Goal: Find specific page/section: Find specific page/section

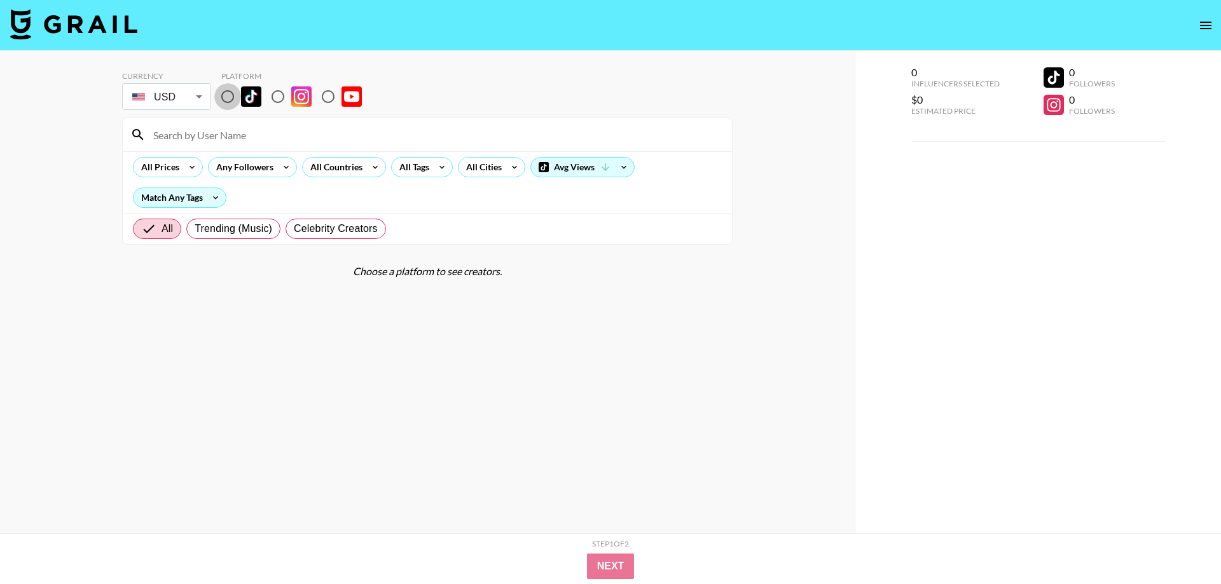
click at [226, 93] on input "radio" at bounding box center [227, 96] width 27 height 27
radio input "true"
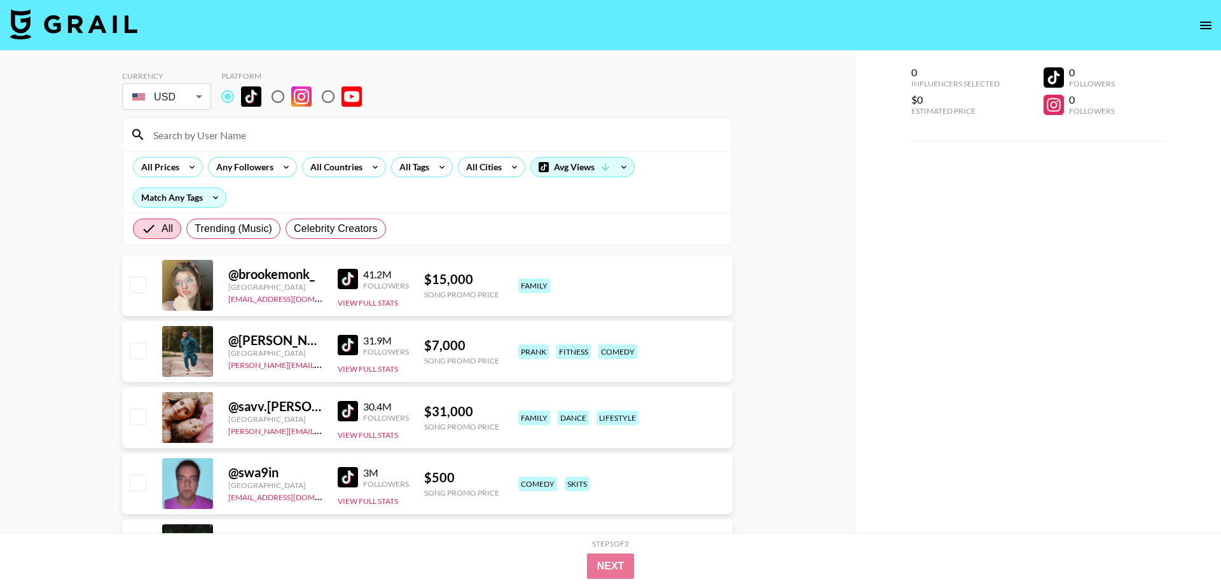
click at [258, 132] on input at bounding box center [435, 135] width 579 height 20
paste input "chiaraking"
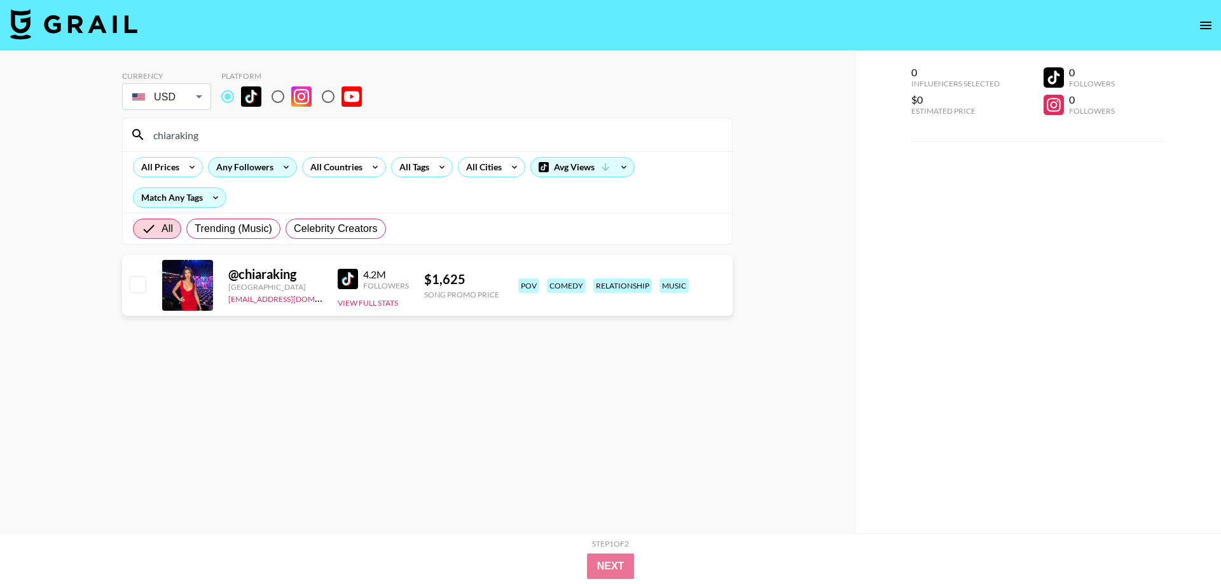
paste input "scoobiezoobie"
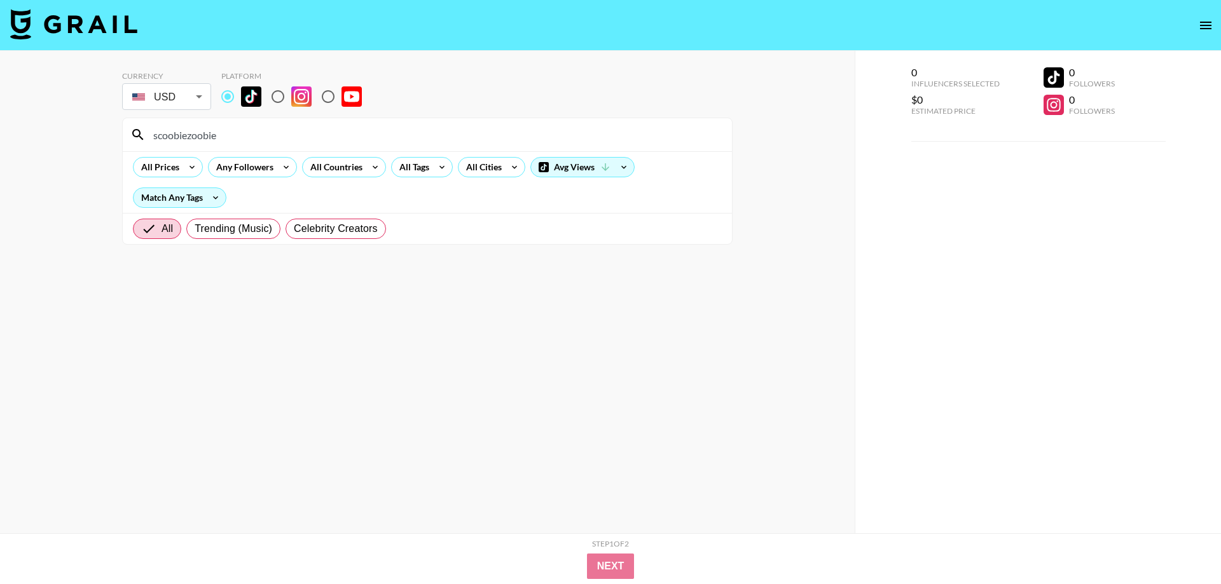
type input "scoobiezoobie"
click at [273, 97] on input "radio" at bounding box center [278, 96] width 27 height 27
radio input "true"
click at [256, 139] on input "scoobiezoobie" at bounding box center [435, 135] width 579 height 20
paste input "llolaclark"
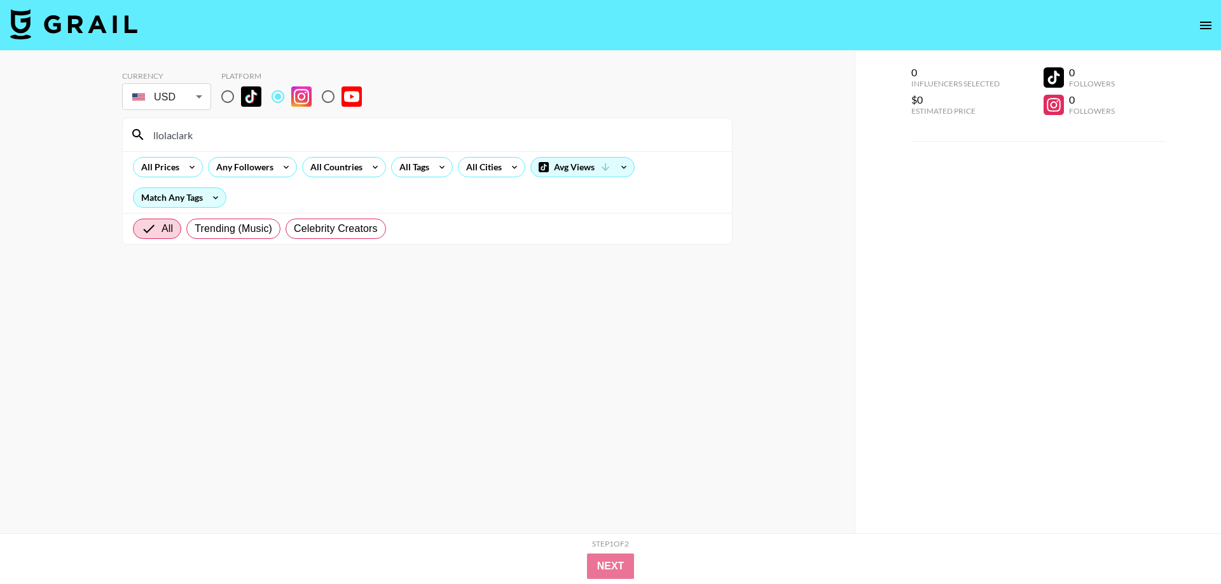
type input "llolaclark"
click at [225, 97] on input "radio" at bounding box center [227, 96] width 27 height 27
radio input "true"
click at [233, 141] on input "llolaclark" at bounding box center [435, 135] width 579 height 20
paste input "itsselmo"
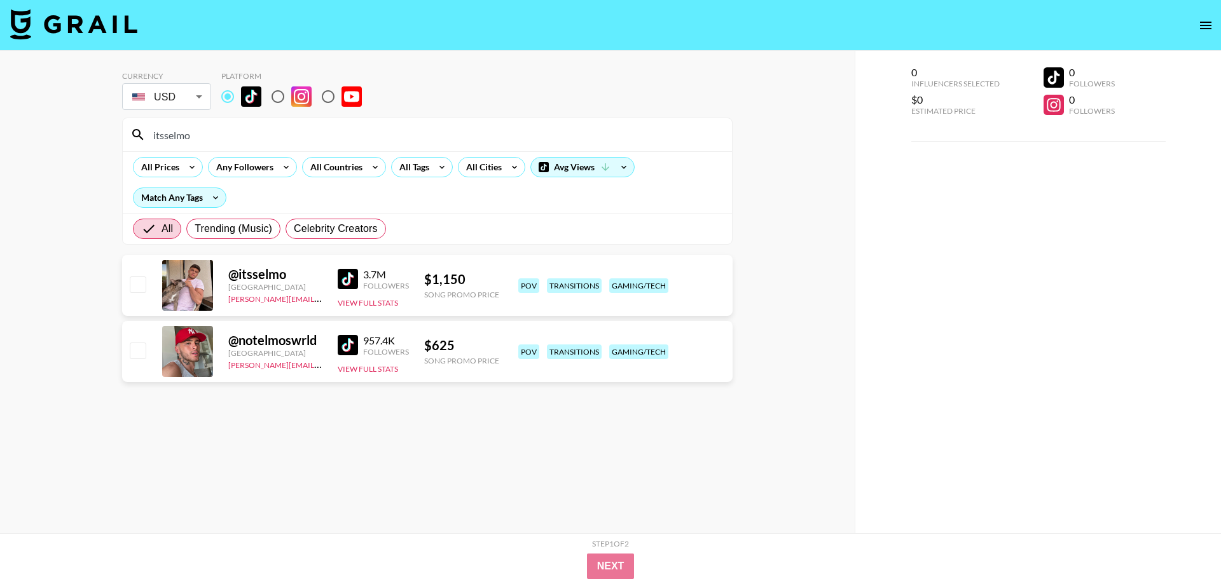
click at [258, 131] on input "itsselmo" at bounding box center [435, 135] width 579 height 20
paste input "kaorydesole"
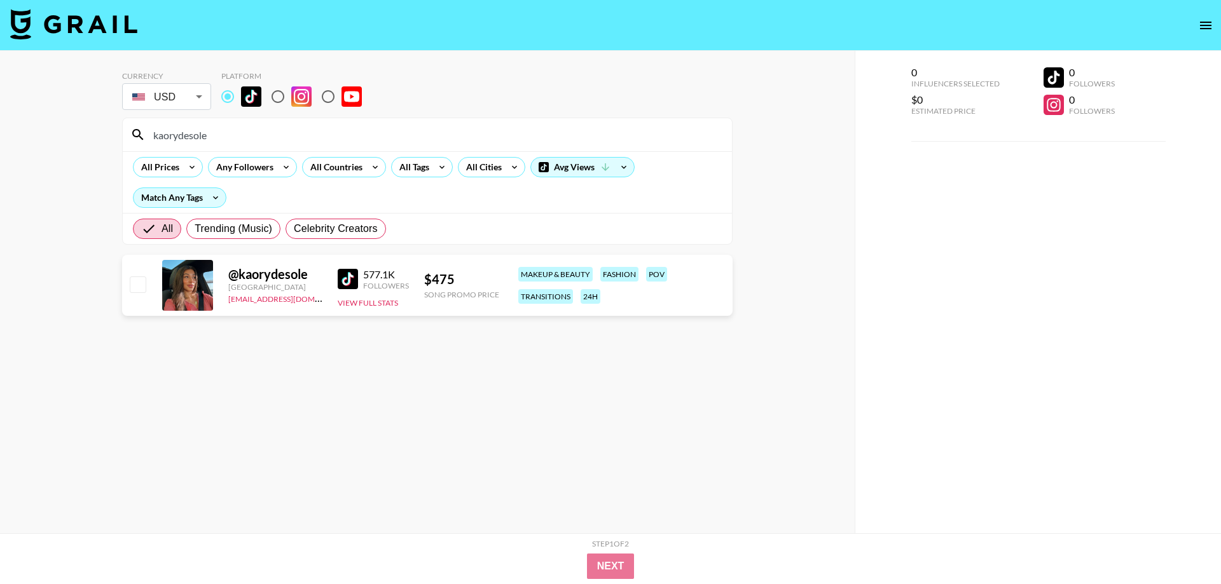
click at [222, 130] on input "kaorydesole" at bounding box center [435, 135] width 579 height 20
paste input "patsyfield"
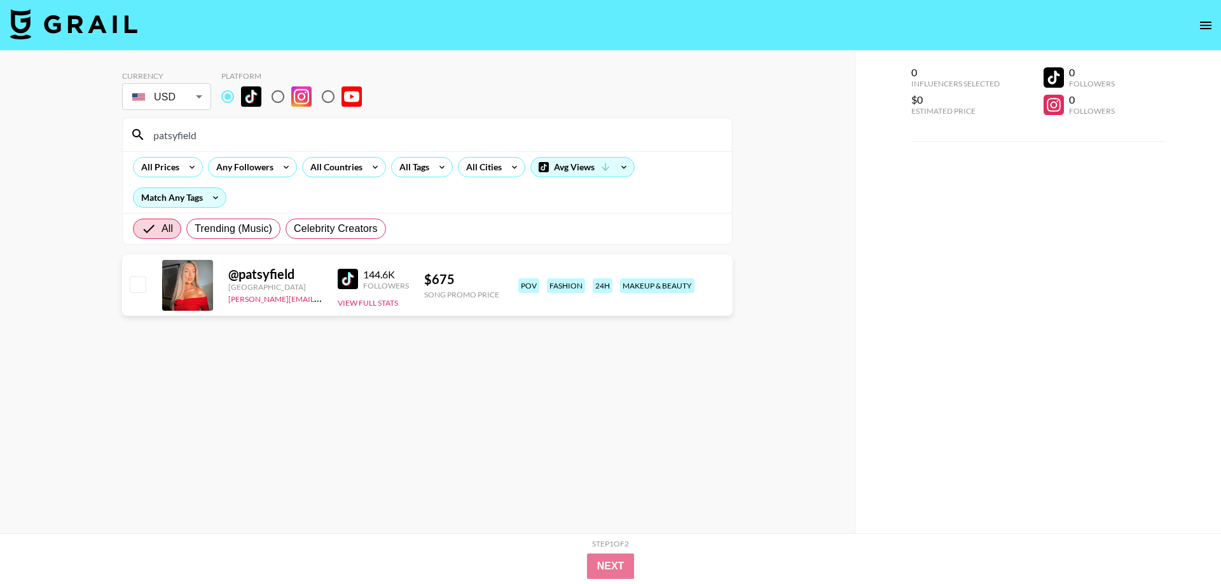
click at [223, 139] on input "patsyfield" at bounding box center [435, 135] width 579 height 20
paste input "annahoggi"
click at [224, 135] on input "annahoggi" at bounding box center [435, 135] width 579 height 20
paste input "sassisimmonds1"
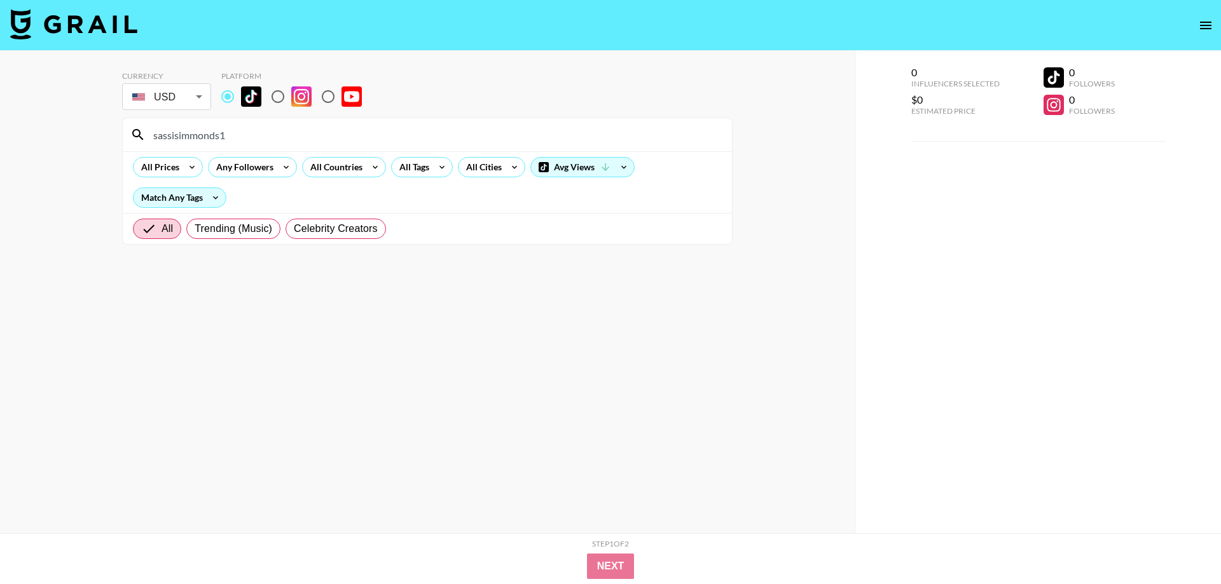
click at [268, 135] on input "sassisimmonds1" at bounding box center [435, 135] width 579 height 20
paste input "jayybeech"
click at [344, 360] on section "Currency USD USD ​ Platform jayybeech All Prices Any Followers All Countries Al…" at bounding box center [427, 302] width 610 height 483
click at [217, 144] on input "jayybeech" at bounding box center [435, 135] width 579 height 20
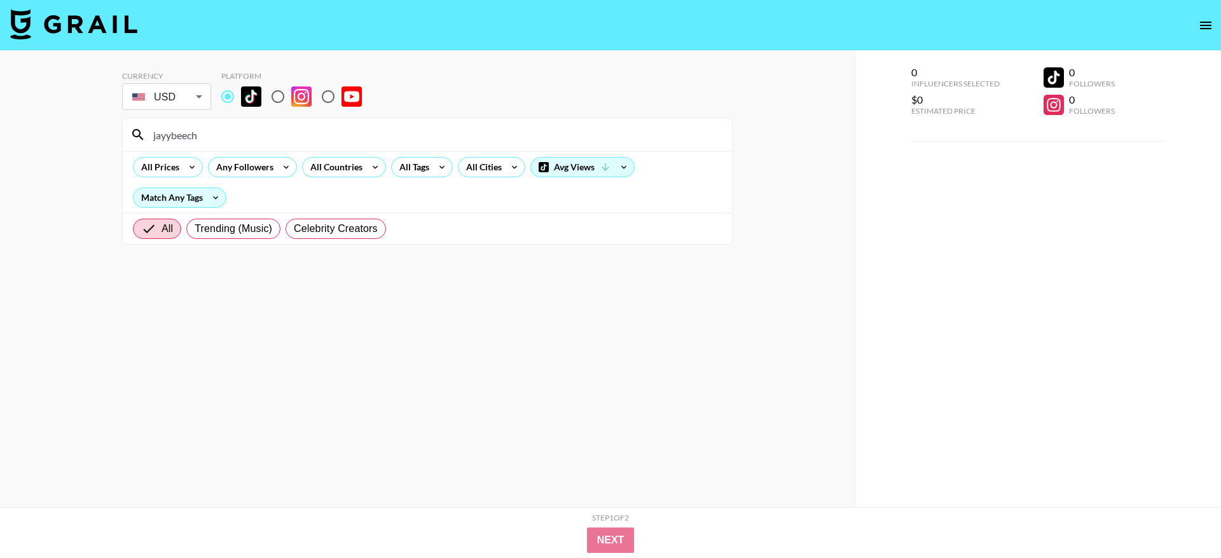
click at [272, 132] on input "jayybeech" at bounding box center [435, 135] width 579 height 20
paste input "whatsername1.0"
click at [563, 360] on section "Currency USD USD ​ Platform whatsername1.0 All Prices Any Followers All Countri…" at bounding box center [427, 289] width 610 height 457
click at [265, 139] on input "whatsername1.0" at bounding box center [435, 135] width 579 height 20
paste input "br4ve.asi"
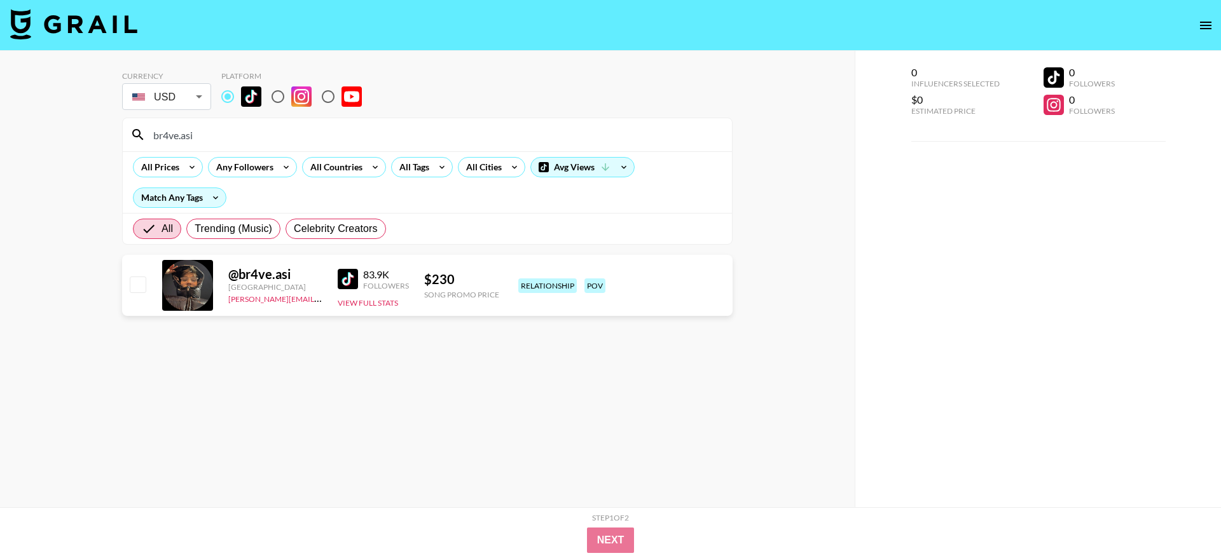
click at [272, 141] on input "br4ve.asi" at bounding box center [435, 135] width 579 height 20
paste input "yojaseena"
paste input "arwinclar"
drag, startPoint x: 281, startPoint y: 196, endPoint x: 281, endPoint y: 187, distance: 8.9
click at [281, 193] on div "All Prices Any Followers All Countries All Tags All Cities Avg Views Match Any …" at bounding box center [427, 182] width 609 height 62
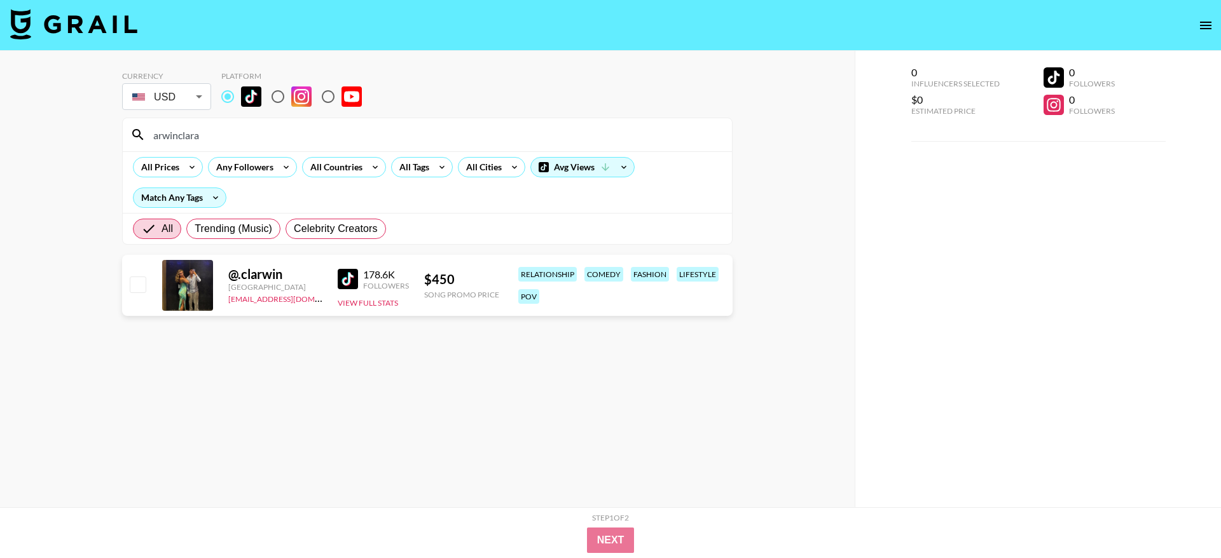
click at [258, 133] on input "arwinclara" at bounding box center [435, 135] width 579 height 20
paste input "kimdammer"
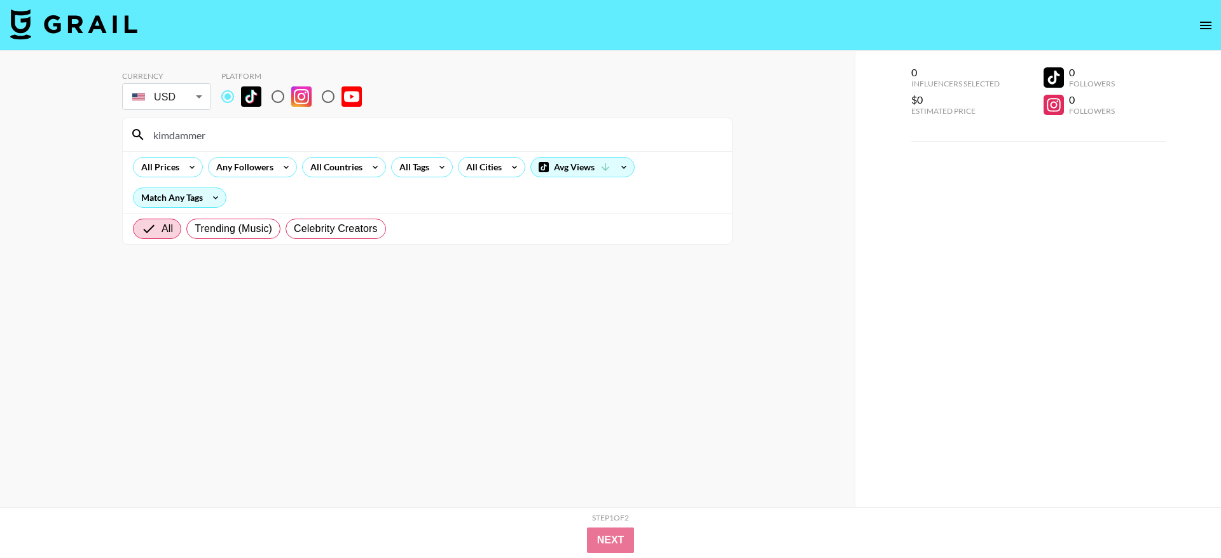
click at [244, 137] on input "kimdammer" at bounding box center [435, 135] width 579 height 20
paste input "merto19"
paste input "sundaykalogeras"
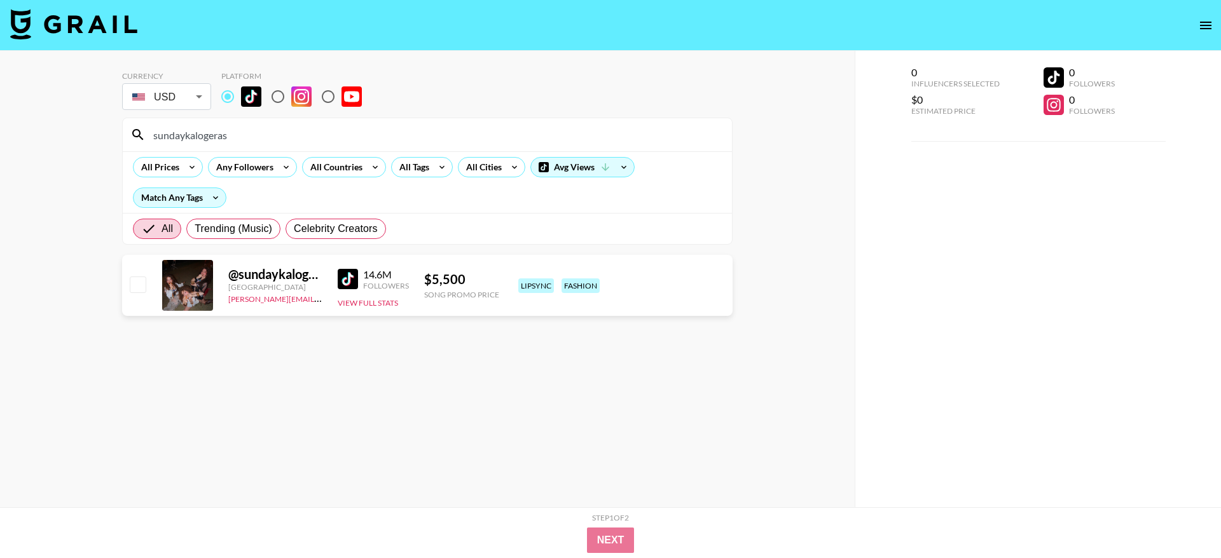
type input "sundaykalogeras"
drag, startPoint x: 249, startPoint y: 137, endPoint x: 71, endPoint y: 133, distance: 178.1
click at [146, 129] on input "sundaykalogeras" at bounding box center [435, 135] width 579 height 20
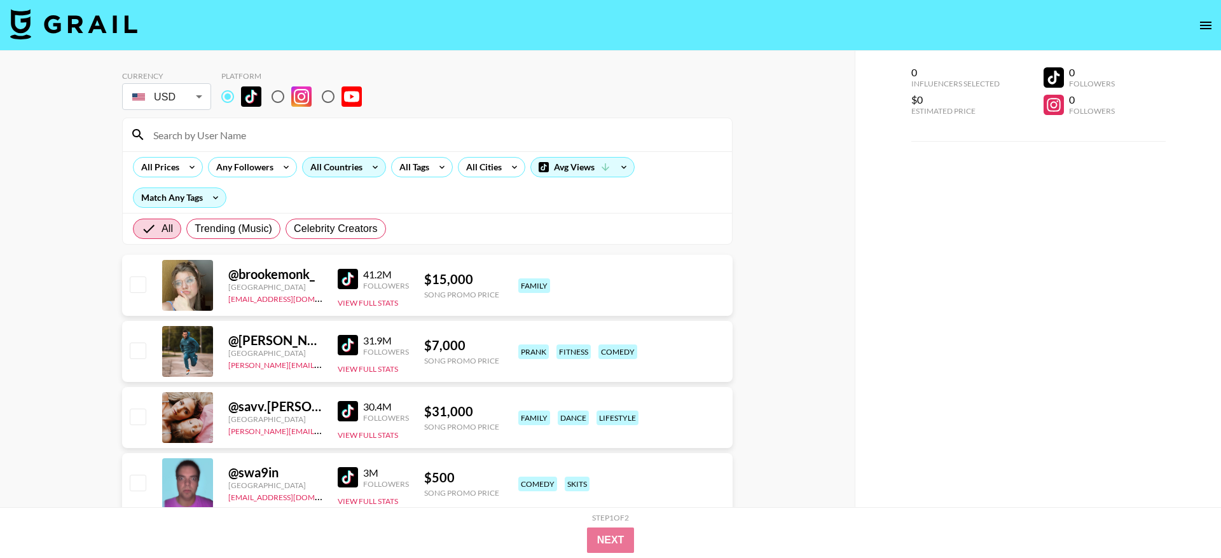
click at [354, 165] on div "All Countries" at bounding box center [334, 167] width 62 height 19
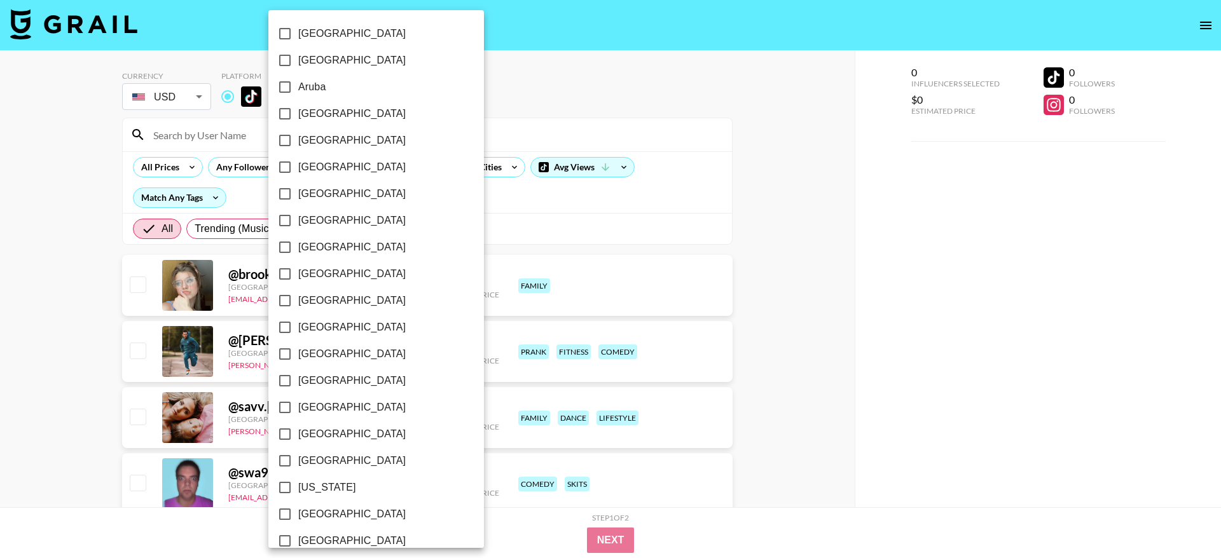
click at [350, 241] on label "[GEOGRAPHIC_DATA]" at bounding box center [368, 247] width 192 height 27
click at [298, 241] on input "[GEOGRAPHIC_DATA]" at bounding box center [285, 247] width 27 height 27
checkbox input "true"
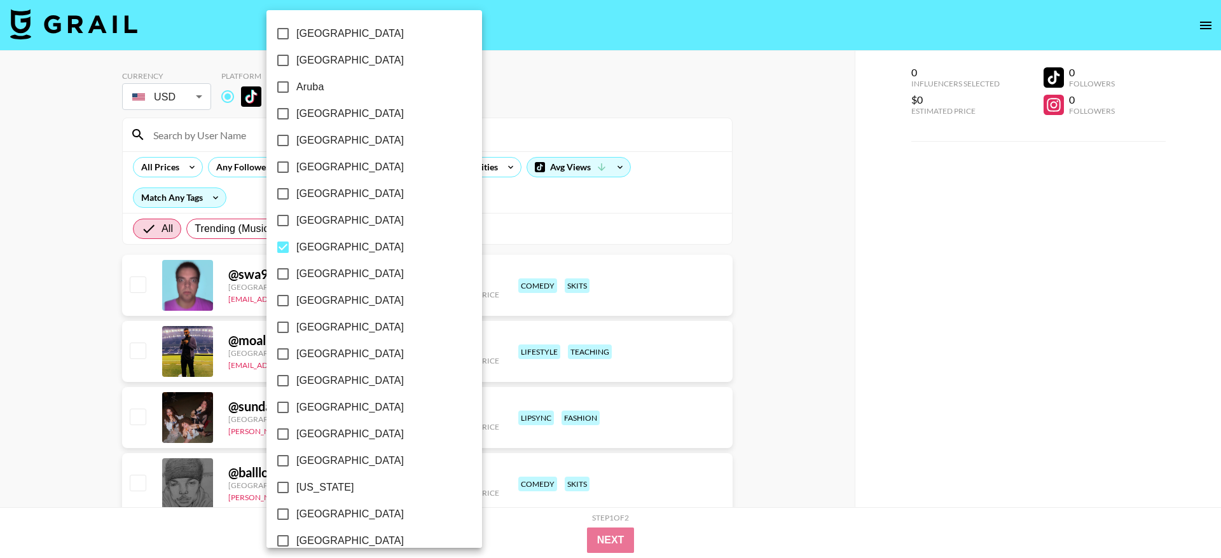
click at [734, 275] on div at bounding box center [610, 279] width 1221 height 558
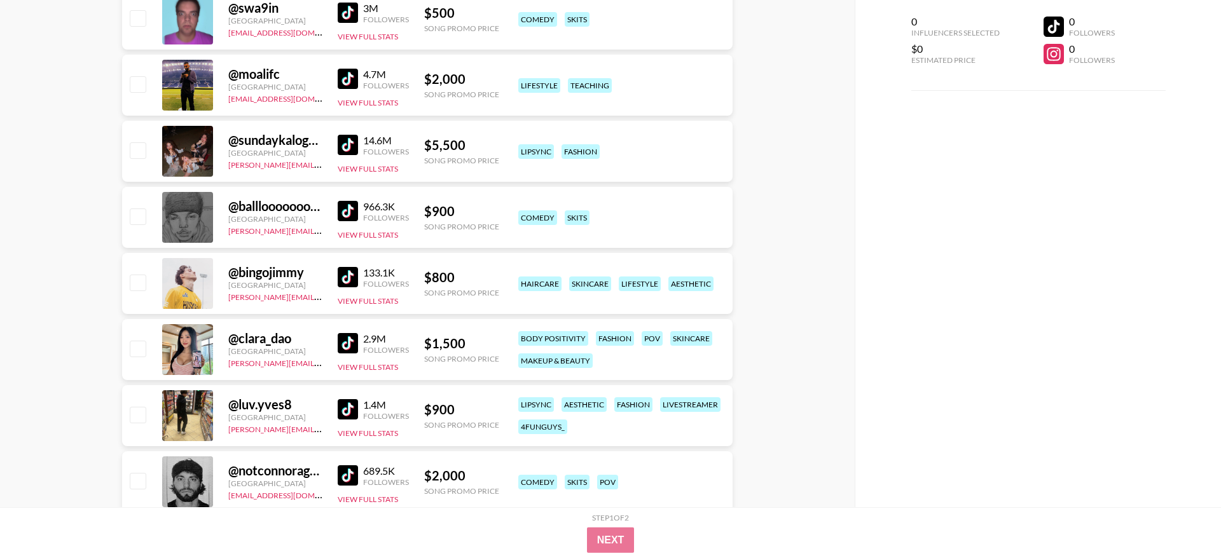
scroll to position [324, 0]
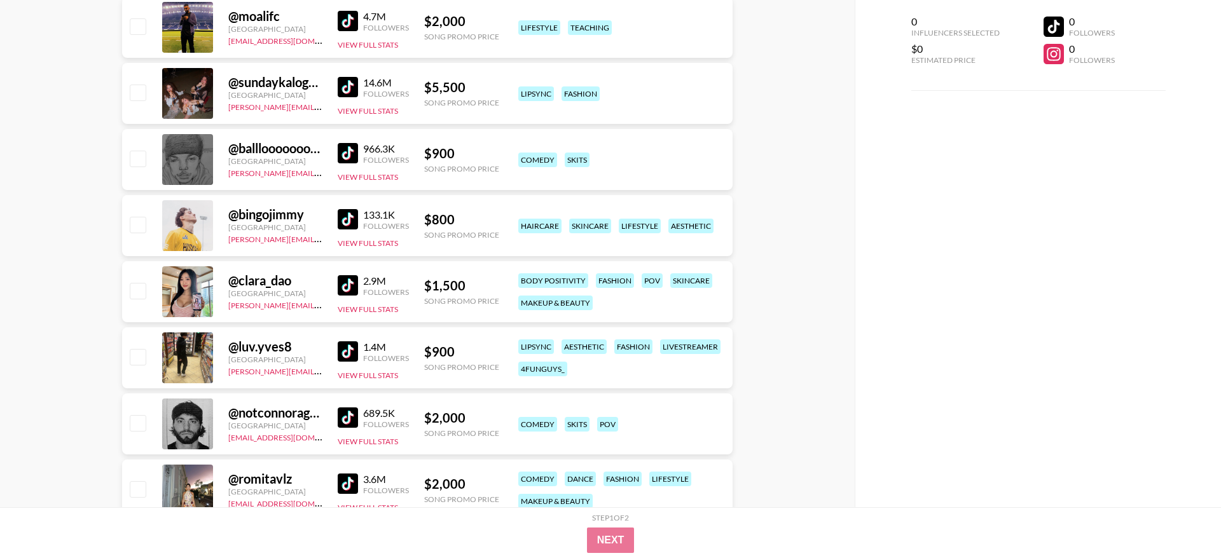
click at [351, 283] on img at bounding box center [348, 285] width 20 height 20
click at [345, 352] on img at bounding box center [348, 351] width 20 height 20
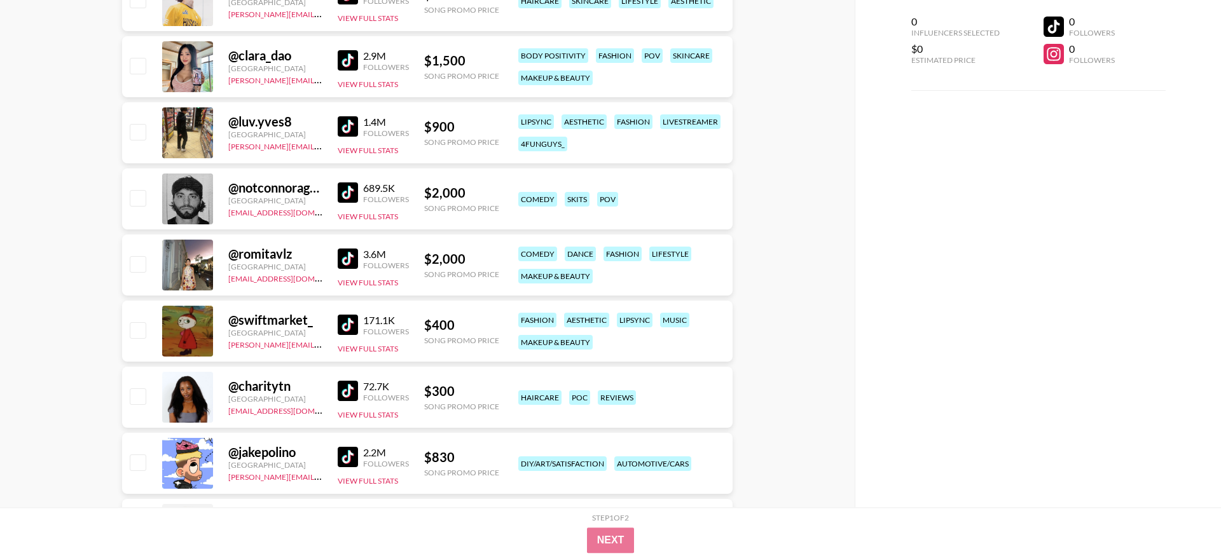
scroll to position [584, 0]
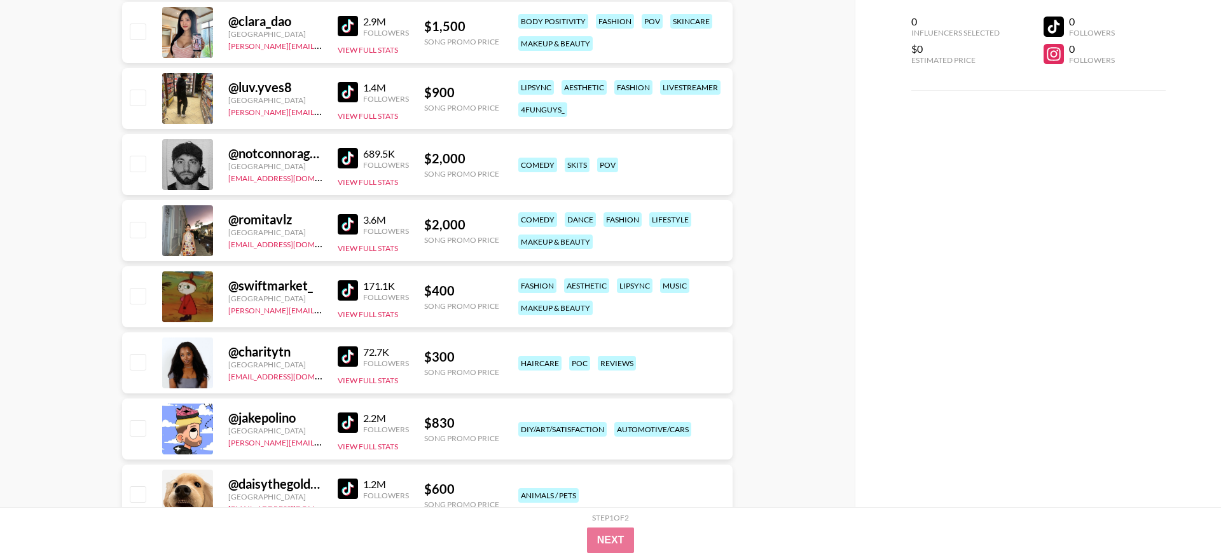
click at [343, 289] on img at bounding box center [348, 290] width 20 height 20
click at [350, 360] on img at bounding box center [348, 357] width 20 height 20
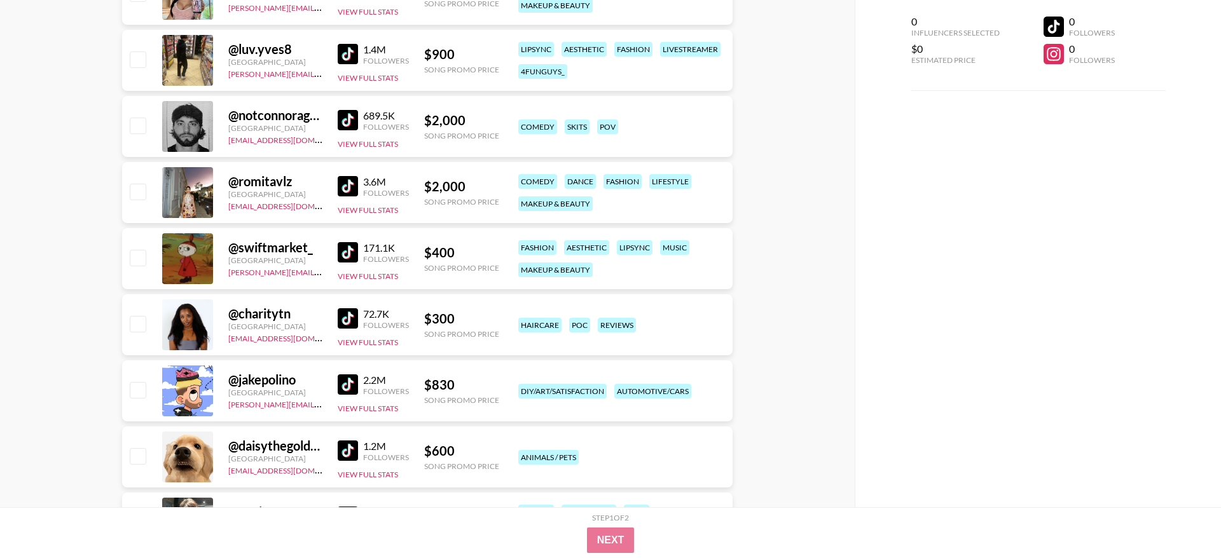
scroll to position [649, 0]
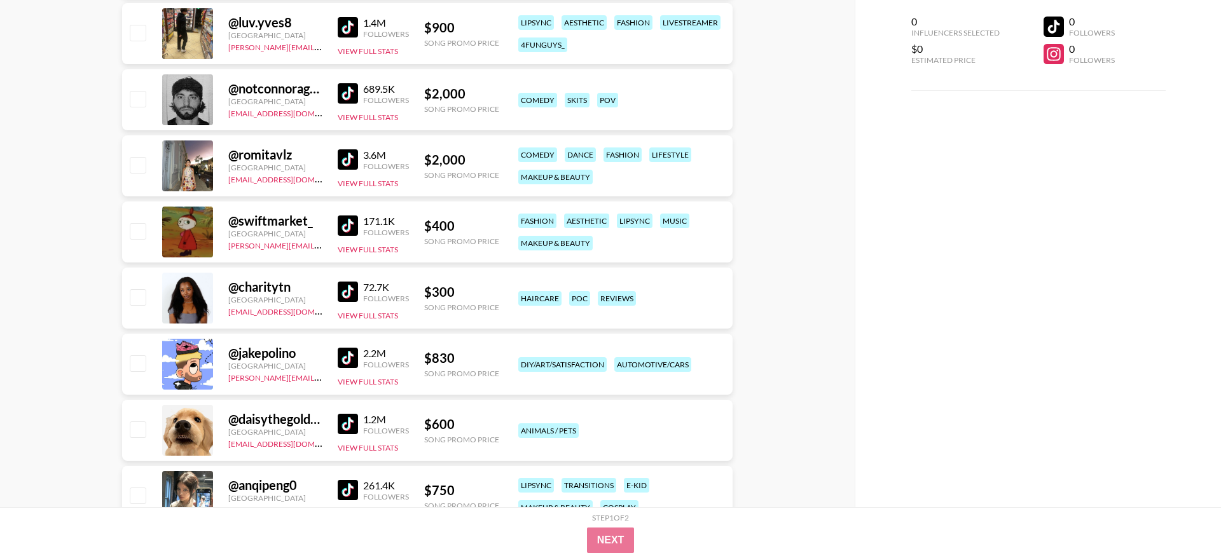
click at [348, 354] on img at bounding box center [348, 358] width 20 height 20
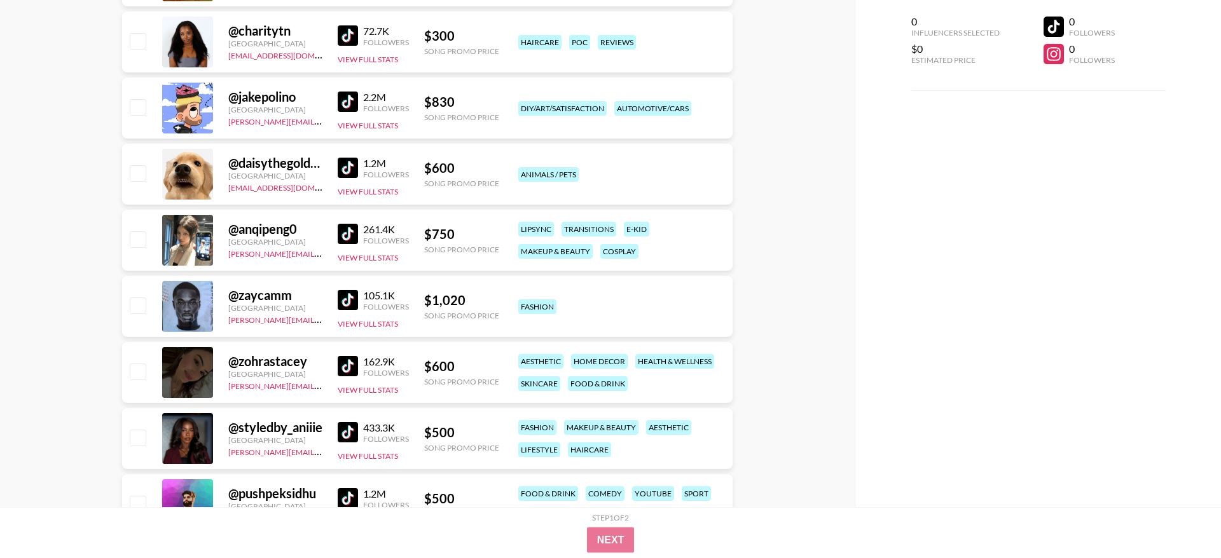
scroll to position [908, 0]
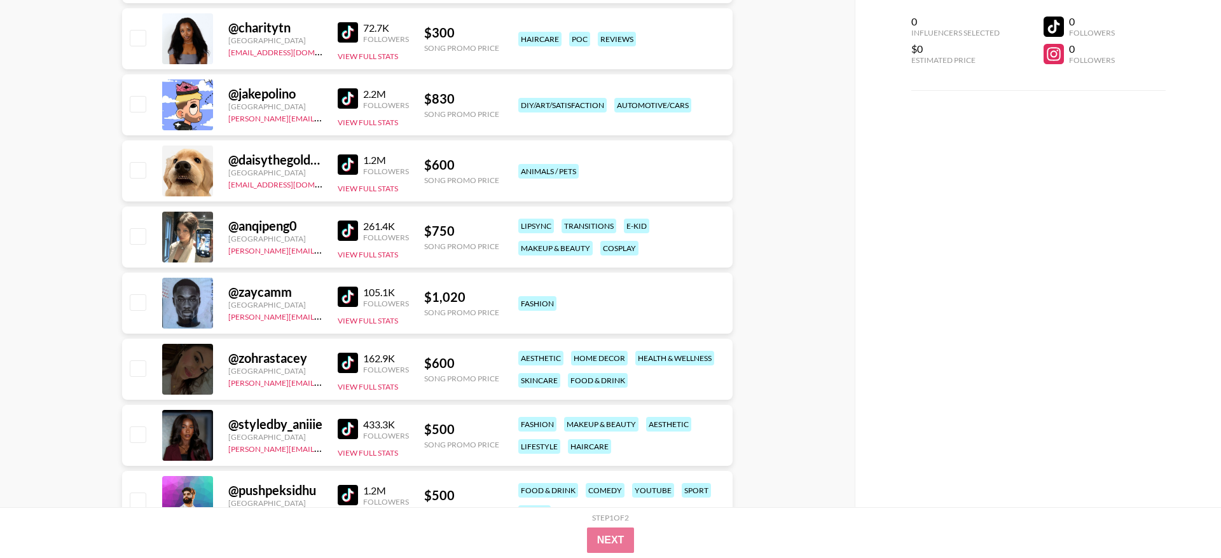
click at [350, 231] on img at bounding box center [348, 231] width 20 height 20
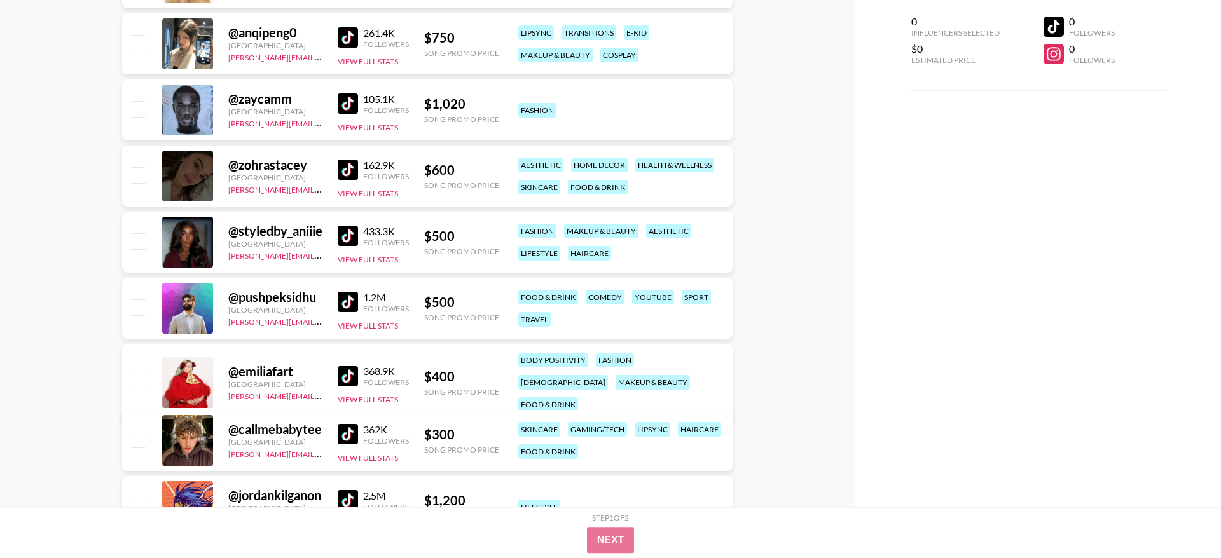
scroll to position [1103, 0]
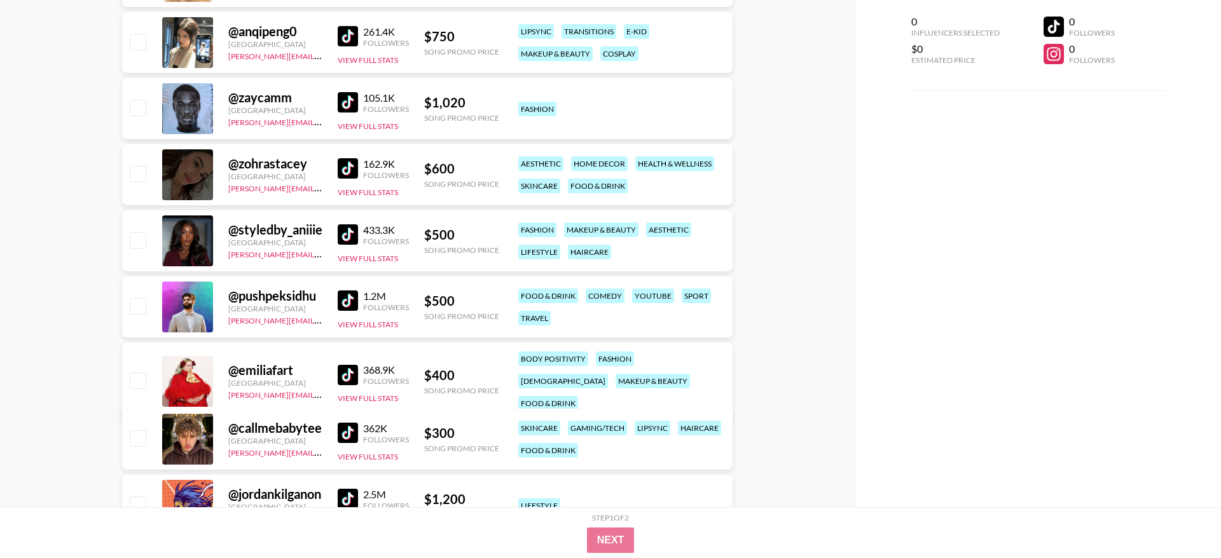
click at [348, 168] on img at bounding box center [348, 168] width 20 height 20
click at [348, 232] on img at bounding box center [348, 234] width 20 height 20
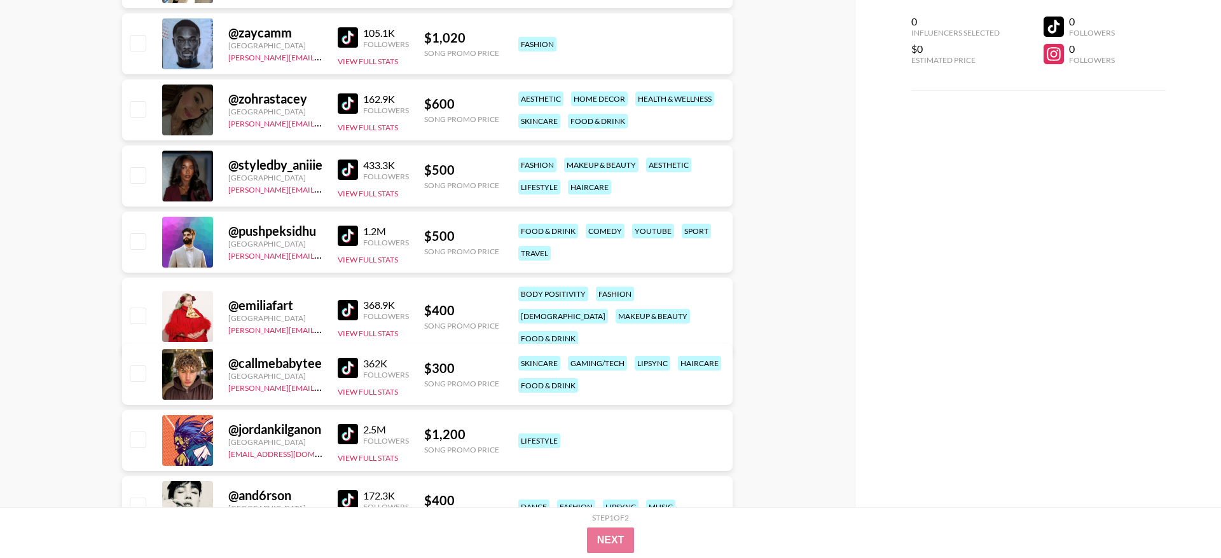
click at [354, 367] on img at bounding box center [348, 368] width 20 height 20
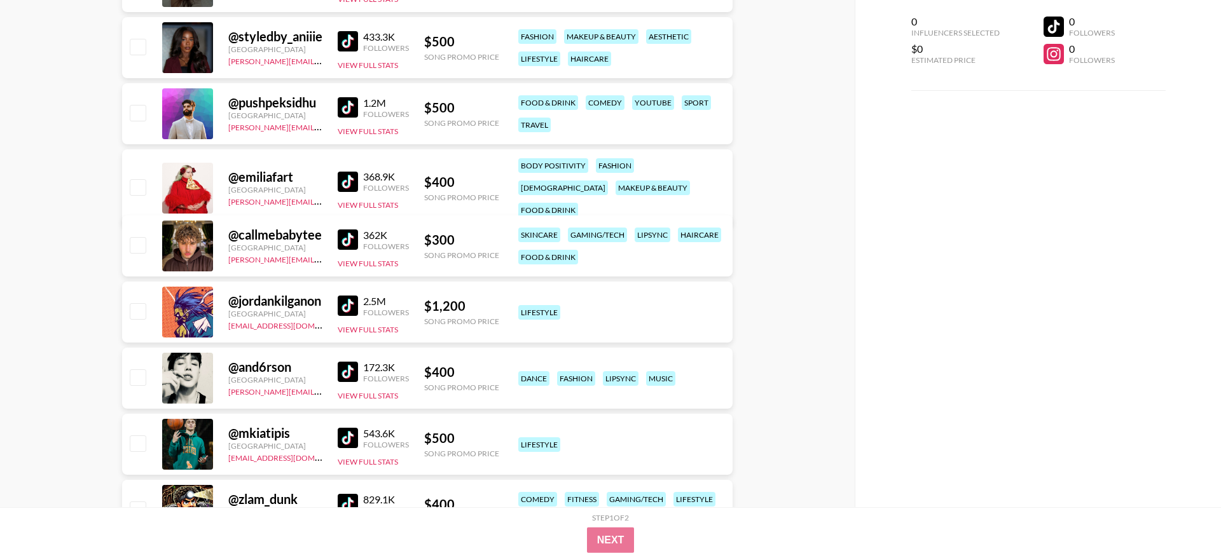
scroll to position [1427, 0]
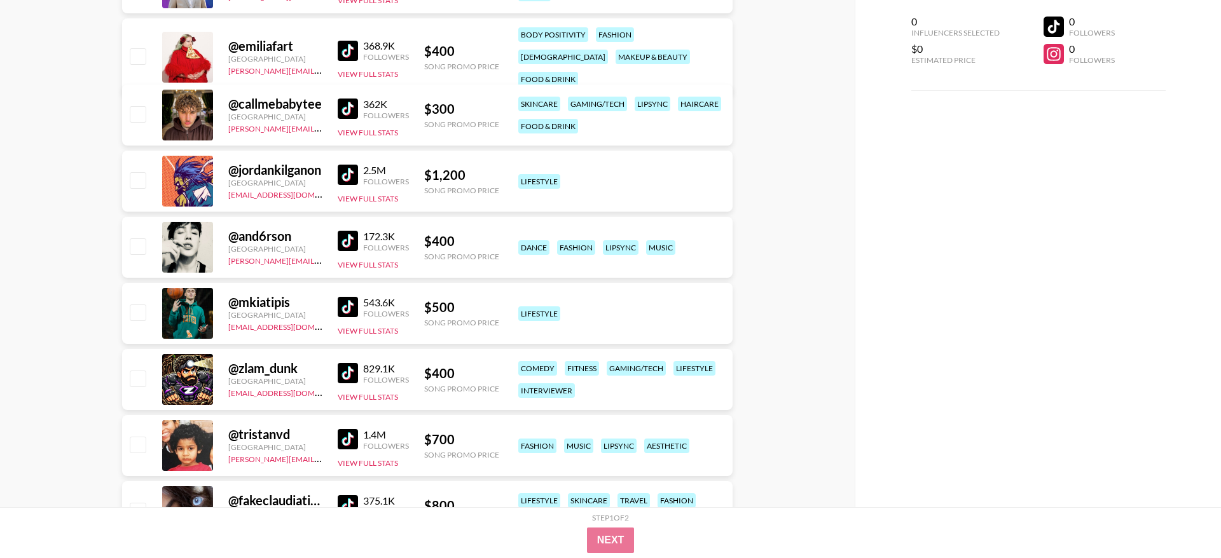
click at [348, 174] on img at bounding box center [348, 175] width 20 height 20
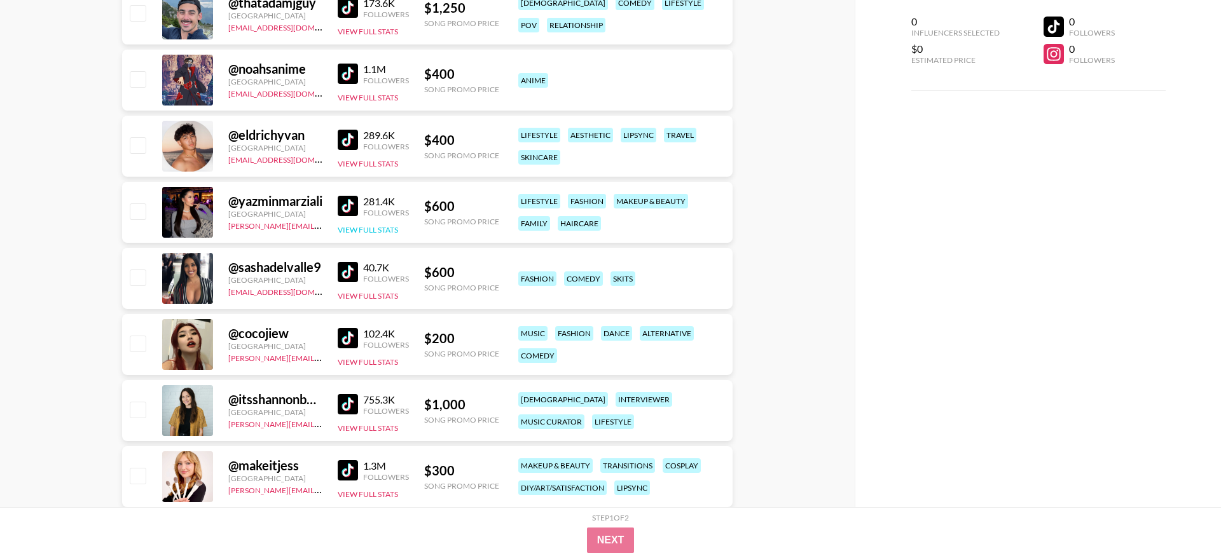
scroll to position [5253, 0]
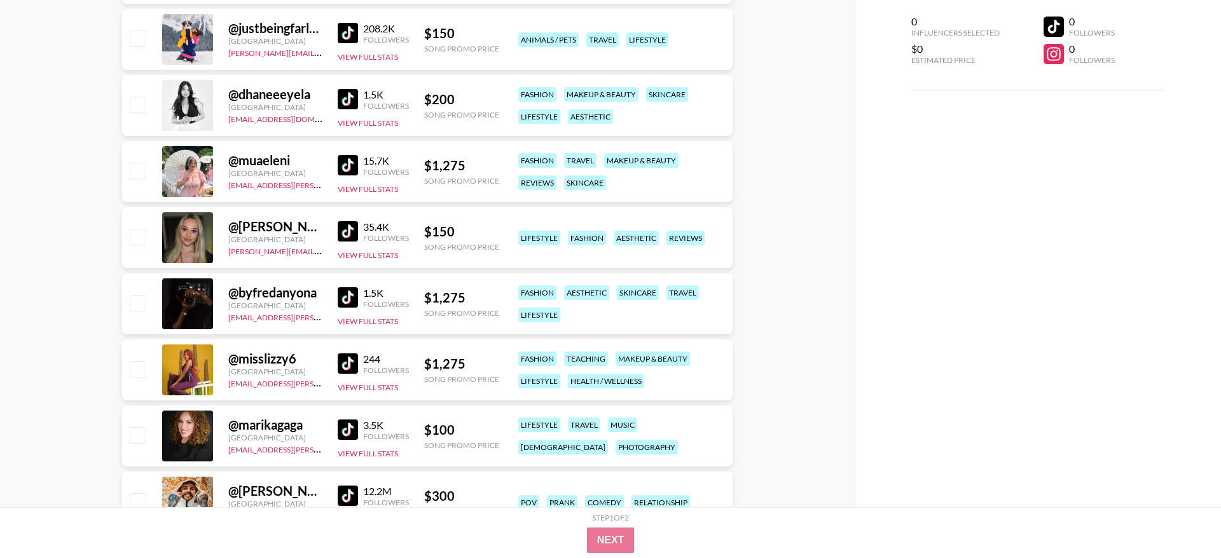
scroll to position [0, 0]
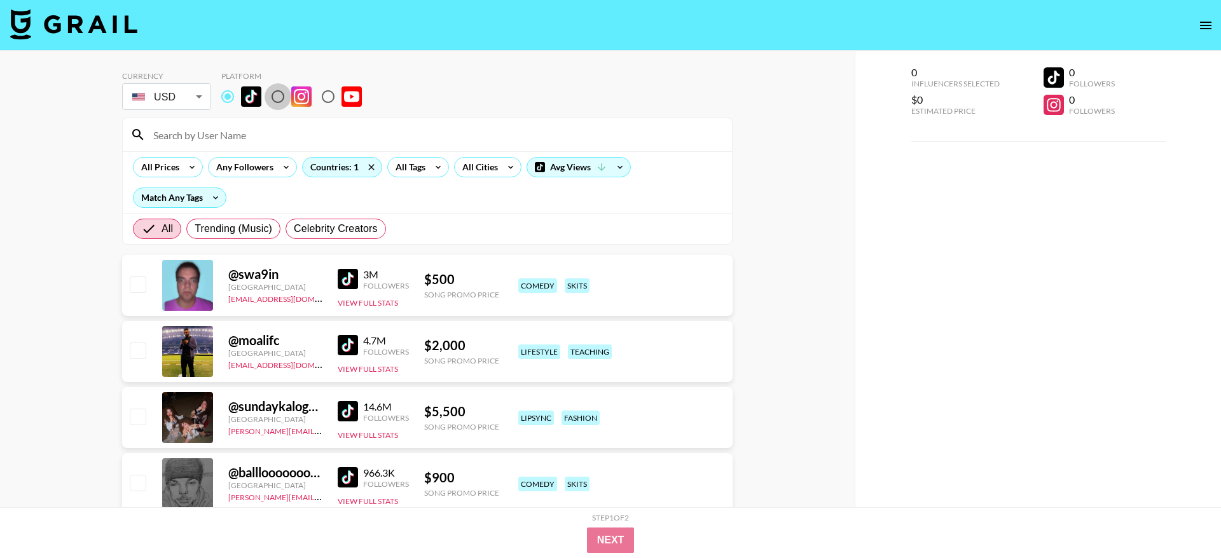
click at [275, 99] on input "radio" at bounding box center [278, 96] width 27 height 27
radio input "true"
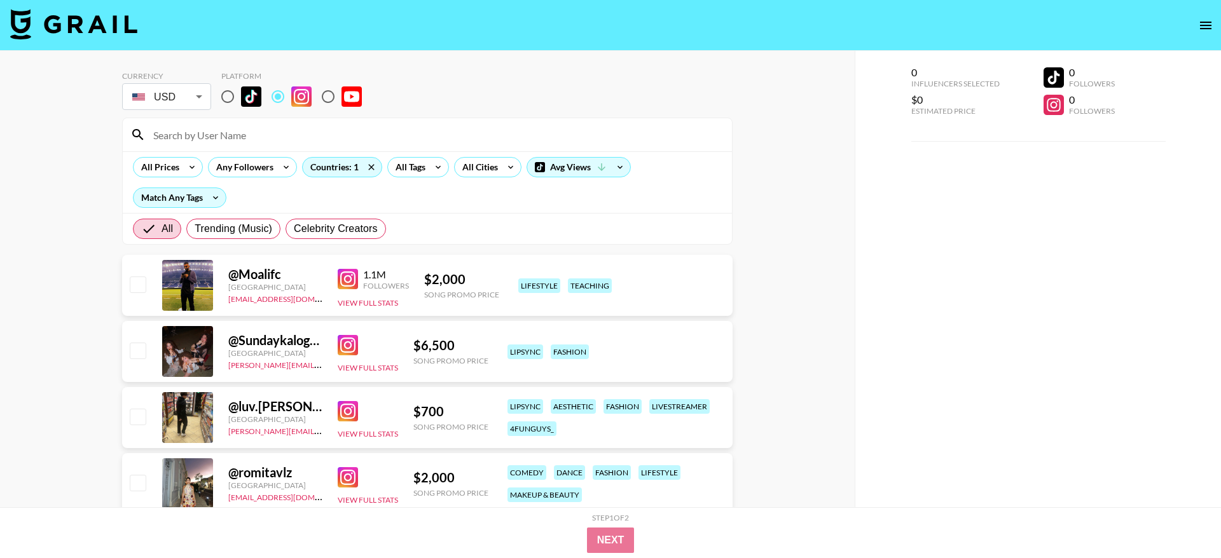
click at [286, 133] on input at bounding box center [435, 135] width 579 height 20
paste input "elandoalemu"
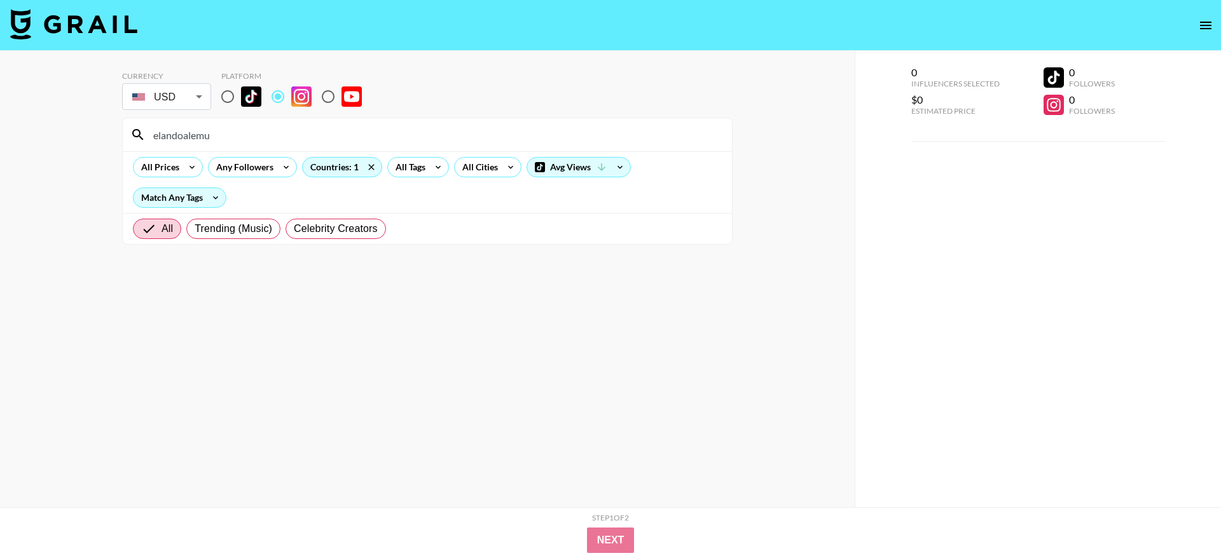
type input "elandoalemu"
click at [222, 97] on input "radio" at bounding box center [227, 96] width 27 height 27
radio input "true"
click at [230, 99] on input "radio" at bounding box center [227, 96] width 27 height 27
click at [281, 99] on input "radio" at bounding box center [278, 96] width 27 height 27
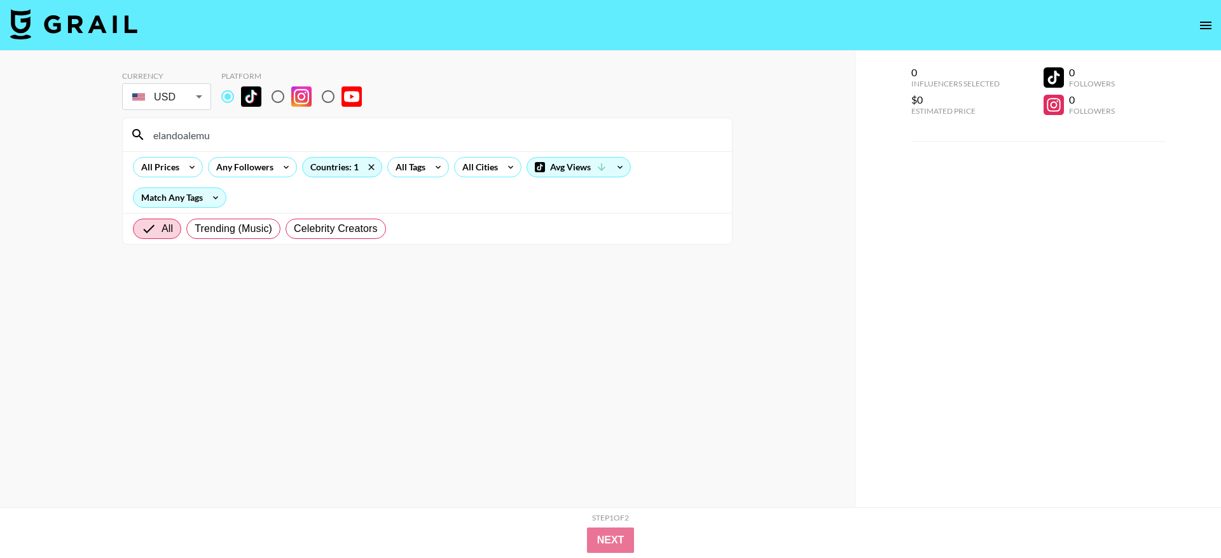
radio input "true"
click at [294, 149] on div "elandoalemu" at bounding box center [427, 134] width 609 height 33
click at [277, 139] on input "elandoalemu" at bounding box center [435, 135] width 579 height 20
paste input "fatimavshbb"
type input "fatimavshbb"
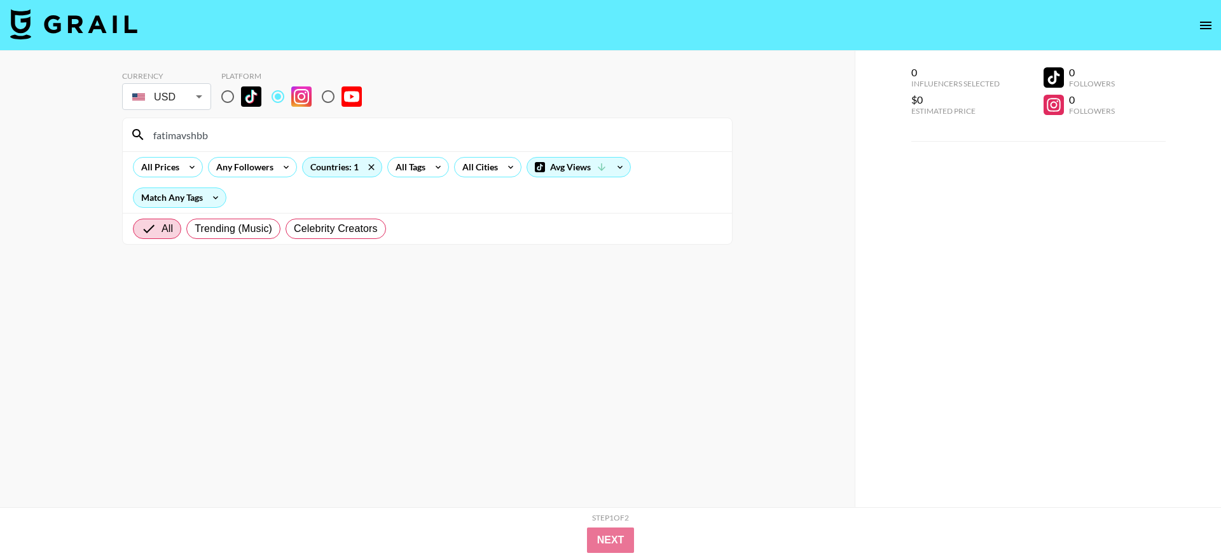
click at [226, 100] on input "radio" at bounding box center [227, 96] width 27 height 27
radio input "true"
click at [272, 98] on input "radio" at bounding box center [278, 96] width 27 height 27
radio input "true"
click at [275, 133] on input "fatimavshbb" at bounding box center [435, 135] width 579 height 20
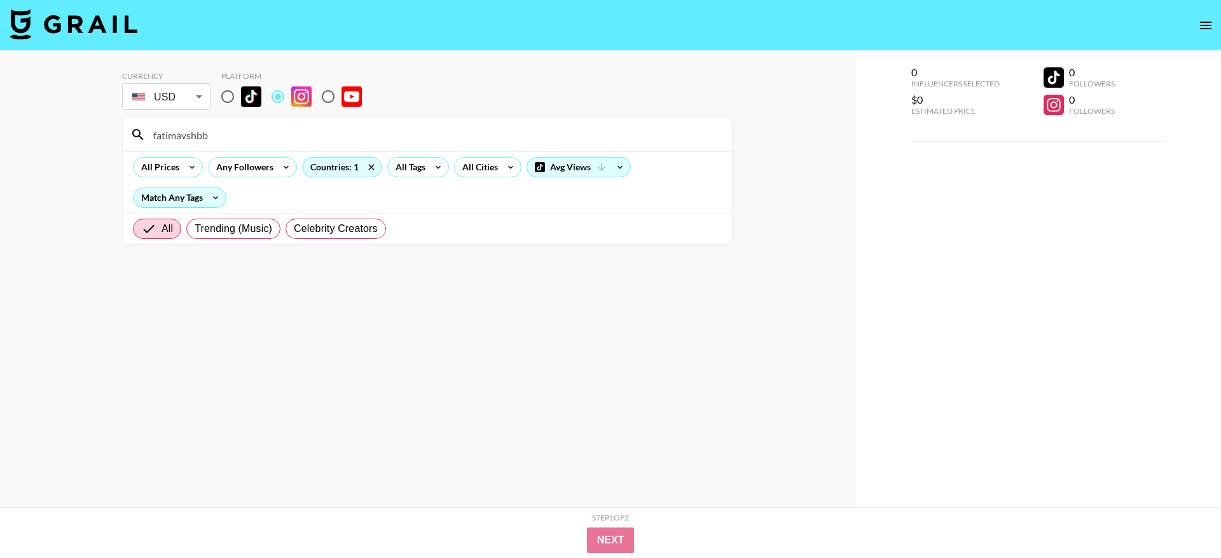
paste input "v7ena"
type input "v7ena"
